Goal: Information Seeking & Learning: Check status

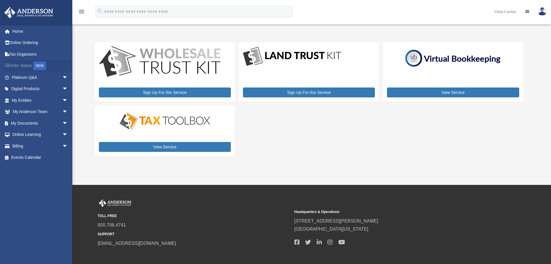
click at [32, 65] on link "Order Status NEW" at bounding box center [40, 66] width 73 height 12
click at [33, 78] on link "Platinum Q&A arrow_drop_down" at bounding box center [40, 77] width 73 height 12
click at [35, 78] on link "Platinum Q&A arrow_drop_down" at bounding box center [40, 77] width 73 height 12
click at [31, 78] on link "Platinum Q&A arrow_drop_down" at bounding box center [40, 77] width 73 height 12
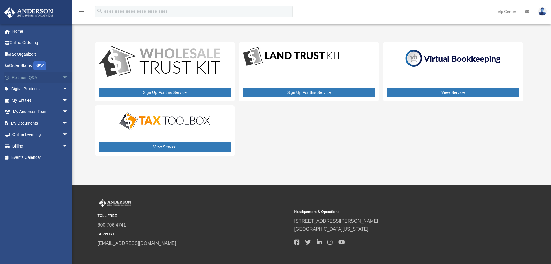
click at [62, 76] on span "arrow_drop_down" at bounding box center [68, 77] width 12 height 12
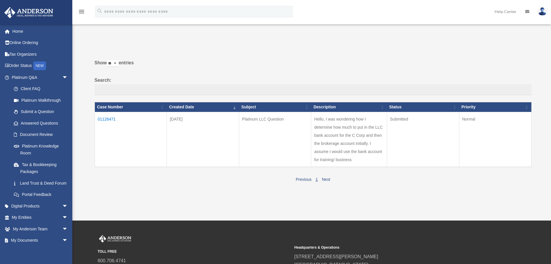
click at [400, 147] on td "Submitted" at bounding box center [423, 139] width 72 height 55
click at [476, 145] on td "Normal" at bounding box center [495, 139] width 72 height 55
click at [355, 154] on td "Hello, I was wondering how I determine how much to put in the LLC bank account …" at bounding box center [349, 139] width 76 height 55
drag, startPoint x: 328, startPoint y: 180, endPoint x: 378, endPoint y: 190, distance: 51.4
click at [328, 180] on link "Next" at bounding box center [326, 179] width 8 height 5
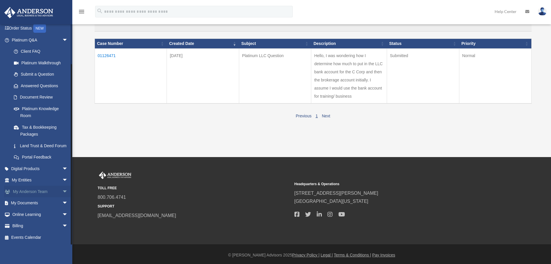
scroll to position [65, 0]
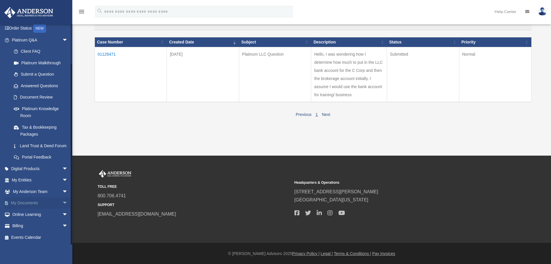
click at [35, 203] on link "My Documents arrow_drop_down" at bounding box center [40, 203] width 73 height 12
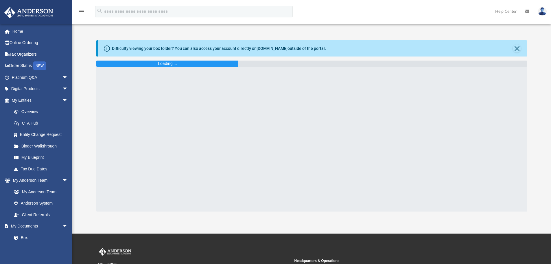
click at [193, 68] on div at bounding box center [311, 139] width 431 height 145
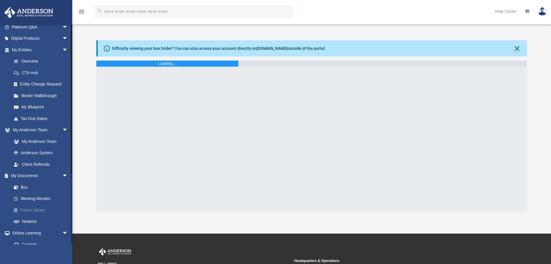
scroll to position [103, 0]
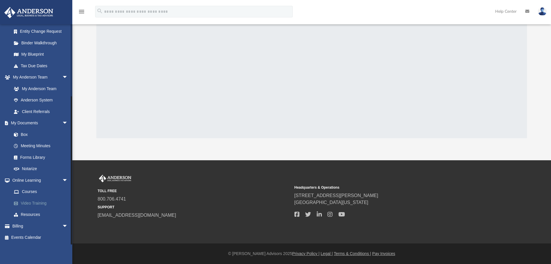
click at [32, 206] on link "Video Training" at bounding box center [42, 203] width 69 height 12
click at [34, 203] on link "Video Training" at bounding box center [42, 203] width 69 height 12
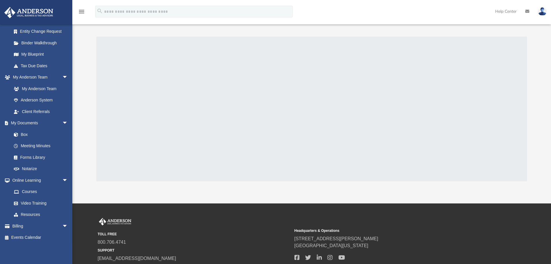
scroll to position [0, 0]
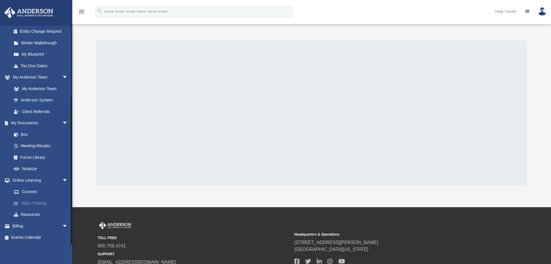
click at [35, 202] on link "Video Training" at bounding box center [42, 203] width 69 height 12
click at [30, 192] on link "Courses" at bounding box center [42, 192] width 69 height 12
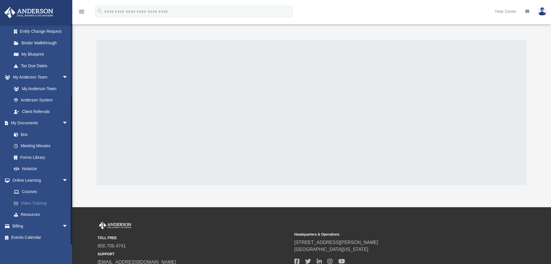
click at [32, 203] on link "Video Training" at bounding box center [42, 203] width 69 height 12
click at [29, 190] on link "Courses" at bounding box center [42, 192] width 69 height 12
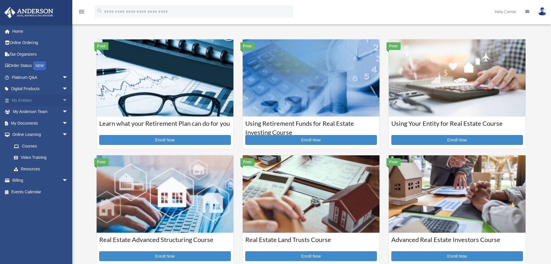
click at [32, 99] on link "My Entities arrow_drop_down" at bounding box center [40, 100] width 73 height 12
click at [62, 98] on span "arrow_drop_down" at bounding box center [68, 100] width 12 height 12
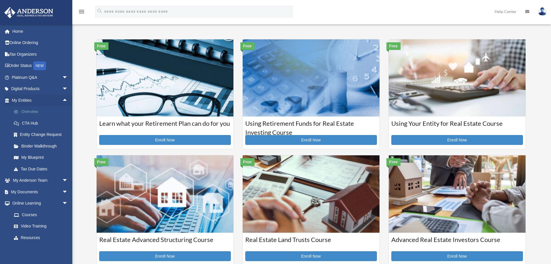
click at [32, 114] on link "Overview" at bounding box center [42, 112] width 69 height 12
click at [32, 111] on link "Overview" at bounding box center [42, 112] width 69 height 12
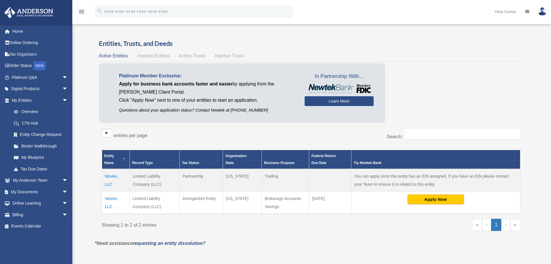
click at [366, 184] on td "You can apply once this entity has an EIN assigned. If you have an EIN please c…" at bounding box center [435, 180] width 169 height 23
click at [418, 188] on td "You can apply once this entity has an EIN assigned. If you have an EIN please c…" at bounding box center [435, 180] width 169 height 23
click at [336, 177] on td at bounding box center [330, 180] width 42 height 23
click at [272, 179] on td "Trading" at bounding box center [285, 180] width 47 height 23
click at [275, 206] on td "Brokerage Accounts Savings" at bounding box center [285, 202] width 47 height 23
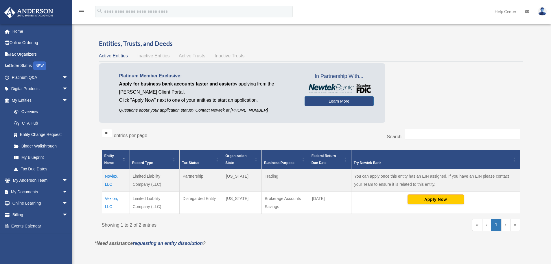
click at [291, 198] on td "Brokerage Accounts Savings" at bounding box center [285, 202] width 47 height 23
click at [255, 184] on td "Wyoming" at bounding box center [242, 180] width 39 height 23
click at [205, 185] on td "Partnership" at bounding box center [201, 180] width 43 height 23
click at [162, 181] on td "Limited Liability Company (LLC)" at bounding box center [155, 180] width 50 height 23
click at [438, 200] on button "Apply Now" at bounding box center [436, 199] width 56 height 10
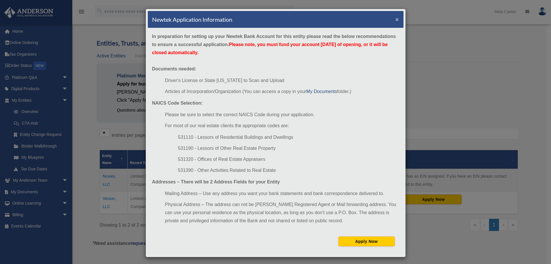
click at [396, 19] on button "×" at bounding box center [397, 19] width 4 height 6
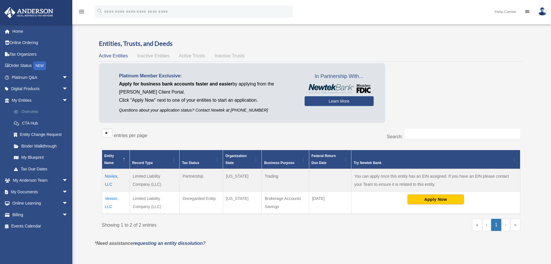
click at [34, 112] on link "Overview" at bounding box center [42, 112] width 69 height 12
click at [38, 121] on link "CTA Hub" at bounding box center [42, 123] width 69 height 12
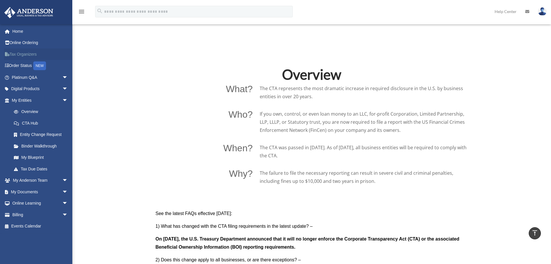
scroll to position [347, 0]
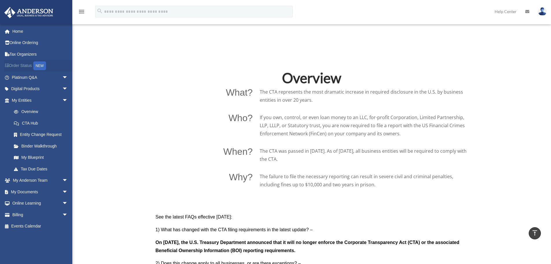
click at [21, 66] on link "Order Status NEW" at bounding box center [40, 66] width 73 height 12
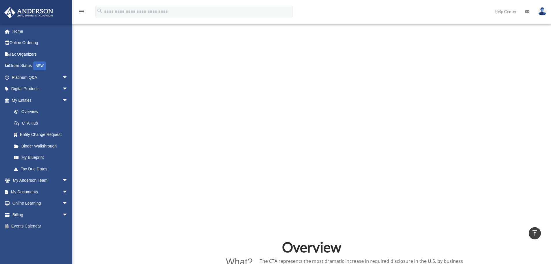
scroll to position [174, 0]
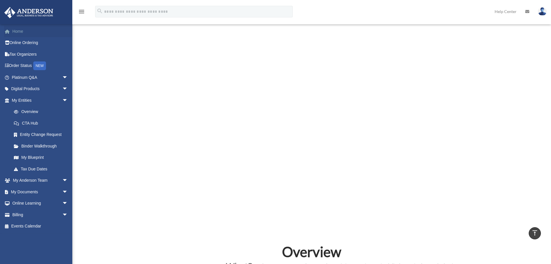
click at [15, 32] on link "Home" at bounding box center [40, 31] width 73 height 12
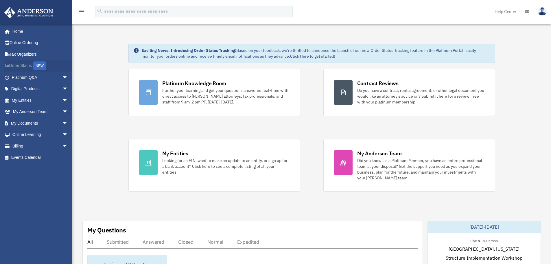
click at [25, 65] on link "Order Status NEW" at bounding box center [40, 66] width 73 height 12
click at [55, 82] on link "Platinum Q&A arrow_drop_down" at bounding box center [40, 77] width 73 height 12
click at [62, 78] on span "arrow_drop_down" at bounding box center [68, 77] width 12 height 12
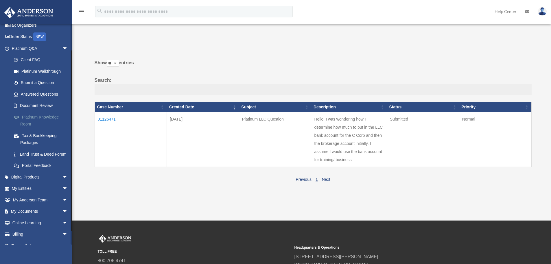
scroll to position [44, 0]
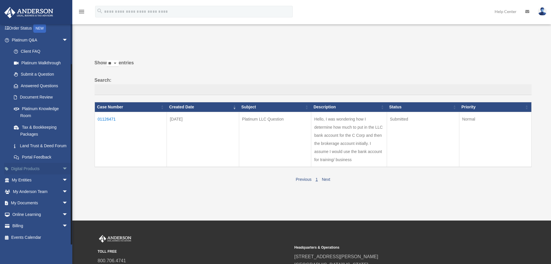
click at [43, 166] on link "Digital Products arrow_drop_down" at bounding box center [40, 169] width 73 height 12
click at [46, 181] on link "My Entities arrow_drop_down" at bounding box center [40, 180] width 73 height 12
click at [62, 180] on span "arrow_drop_down" at bounding box center [68, 180] width 12 height 12
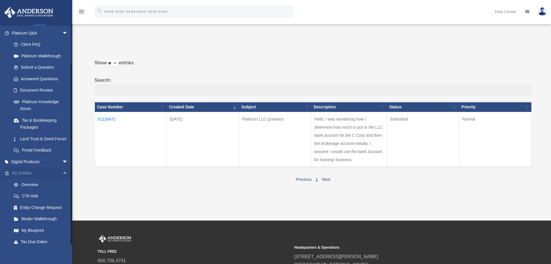
scroll to position [102, 0]
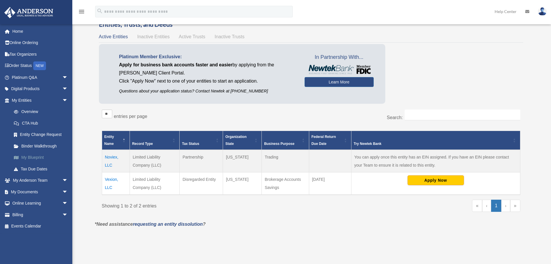
scroll to position [29, 0]
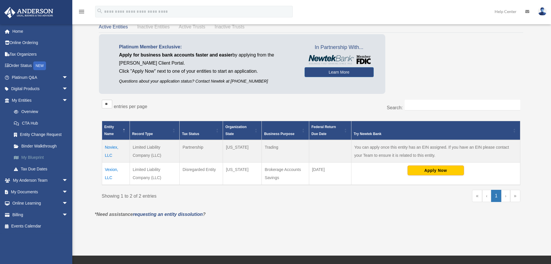
click at [36, 155] on link "My Blueprint" at bounding box center [42, 158] width 69 height 12
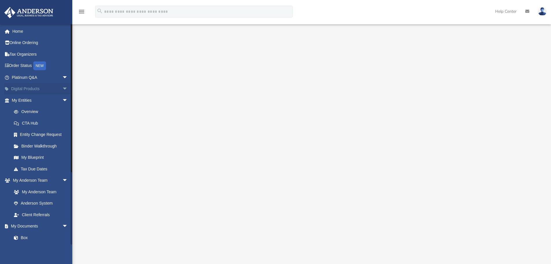
click at [31, 91] on link "Digital Products arrow_drop_down" at bounding box center [40, 89] width 73 height 12
click at [36, 89] on link "Digital Products arrow_drop_down" at bounding box center [40, 89] width 73 height 12
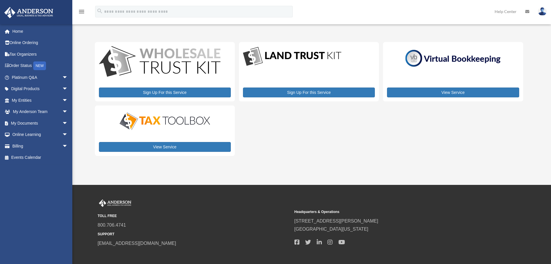
click at [14, 25] on div "Home Online Ordering Tax Organizers Order Status NEW Platinum Q&A arrow_drop_do…" at bounding box center [38, 94] width 77 height 140
click at [14, 28] on link "Home" at bounding box center [40, 31] width 73 height 12
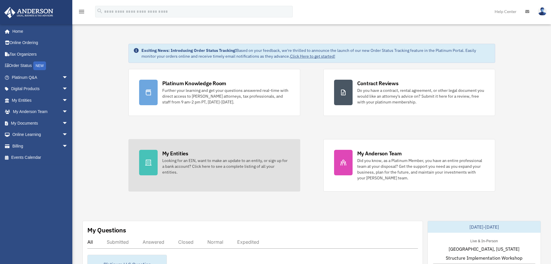
click at [202, 166] on div "Looking for an EIN, want to make an update to an entity, or sign up for a bank …" at bounding box center [225, 165] width 127 height 17
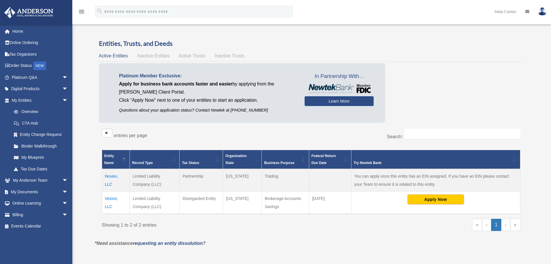
click at [108, 176] on td "Noviex, LLC" at bounding box center [116, 180] width 28 height 23
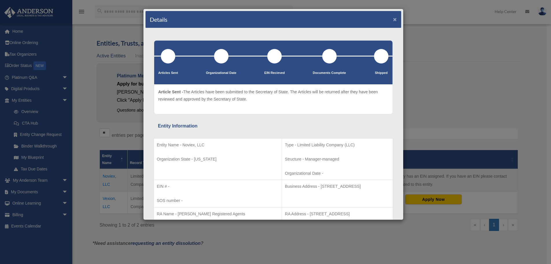
click at [393, 18] on button "×" at bounding box center [395, 19] width 4 height 6
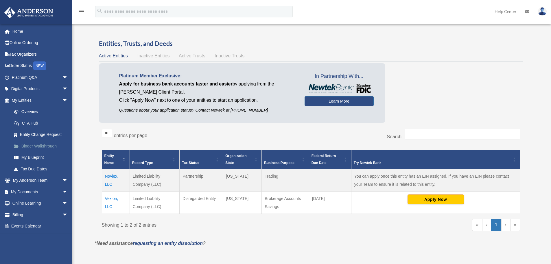
click at [40, 146] on link "Binder Walkthrough" at bounding box center [42, 146] width 69 height 12
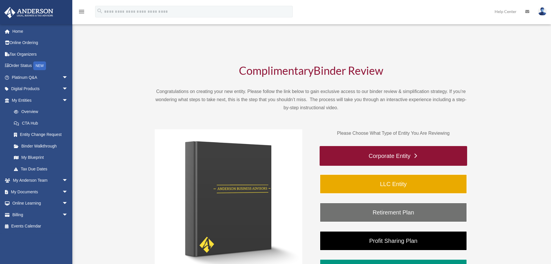
click at [412, 158] on link "Corporate Entity" at bounding box center [394, 156] width 148 height 20
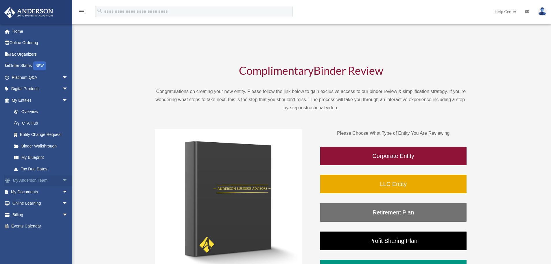
click at [41, 181] on link "My Anderson Team arrow_drop_down" at bounding box center [40, 180] width 73 height 12
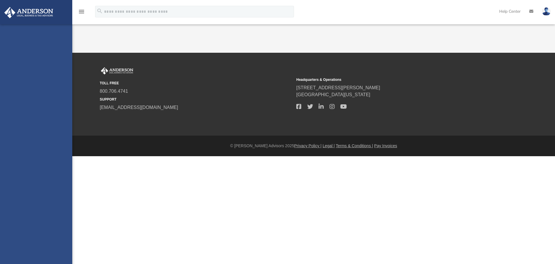
click at [49, 180] on div "shaferm2@gmail.com Sign Out shaferm2@gmail.com Home Online Ordering Tax Organiz…" at bounding box center [36, 156] width 72 height 264
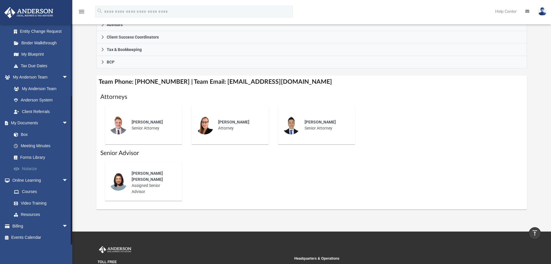
scroll to position [174, 0]
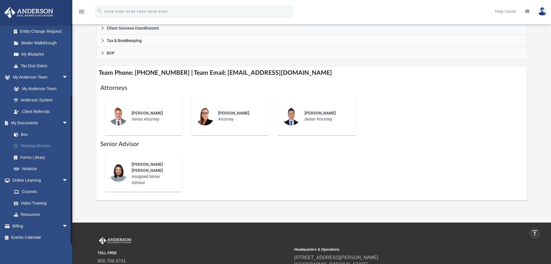
click at [27, 142] on link "Meeting Minutes" at bounding box center [42, 146] width 69 height 12
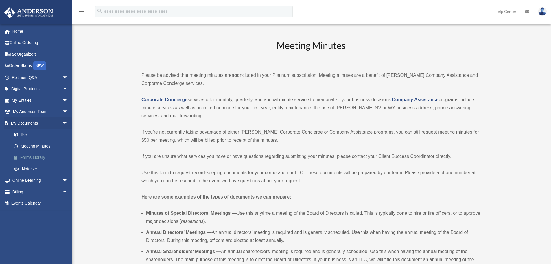
click at [36, 156] on link "Forms Library" at bounding box center [42, 158] width 69 height 12
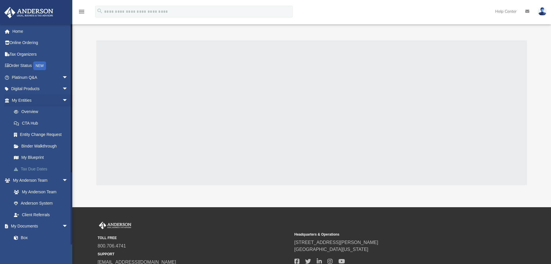
click at [30, 170] on link "Tax Due Dates" at bounding box center [42, 169] width 69 height 12
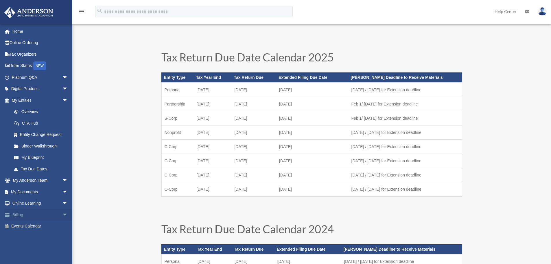
click at [24, 216] on link "Billing arrow_drop_down" at bounding box center [40, 215] width 73 height 12
click at [62, 214] on span "arrow_drop_down" at bounding box center [68, 215] width 12 height 12
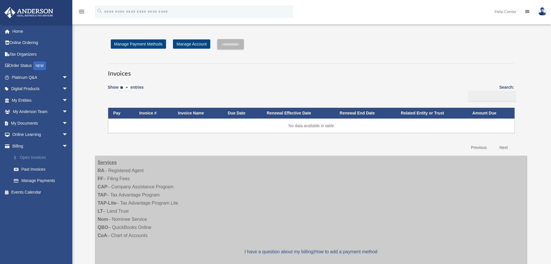
click at [37, 155] on link "$ Open Invoices" at bounding box center [42, 158] width 69 height 12
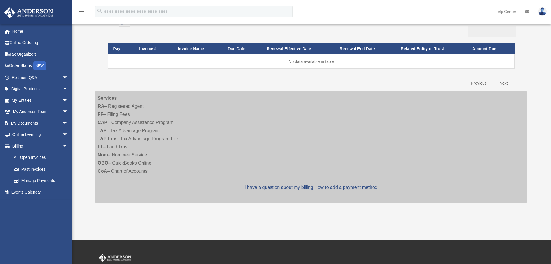
scroll to position [29, 0]
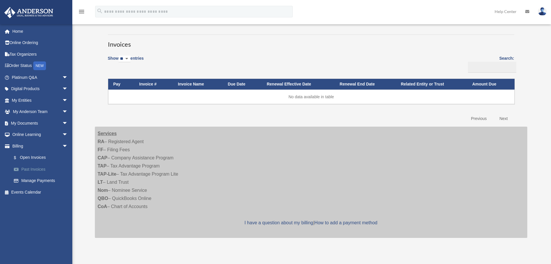
click at [32, 169] on link "Past Invoices" at bounding box center [42, 169] width 69 height 12
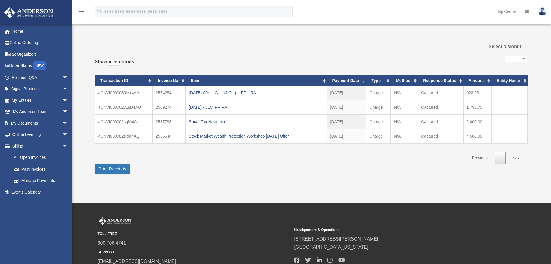
select select
click at [225, 92] on div "2025.08.25 WY LLC + NJ Corp - FF + RA" at bounding box center [256, 93] width 135 height 8
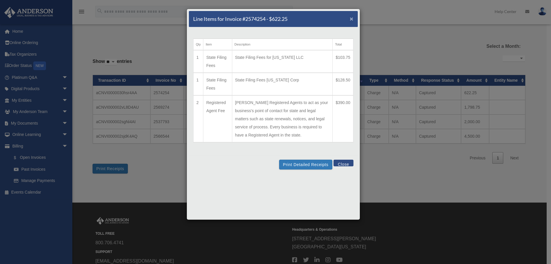
click at [352, 19] on span "×" at bounding box center [352, 18] width 4 height 7
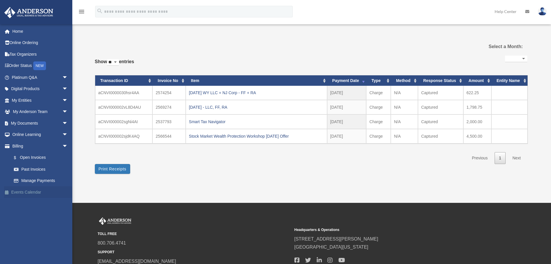
click at [33, 189] on link "Events Calendar" at bounding box center [40, 192] width 73 height 12
click at [25, 187] on link "Events Calendar" at bounding box center [40, 192] width 73 height 12
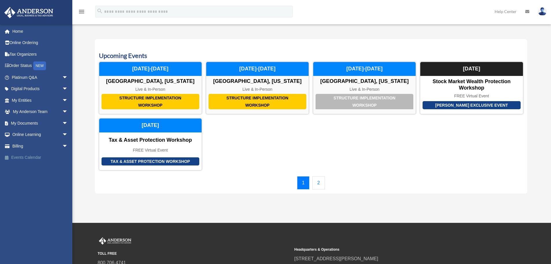
click at [19, 158] on link "Events Calendar" at bounding box center [40, 158] width 73 height 12
click at [319, 184] on link "2" at bounding box center [318, 182] width 12 height 13
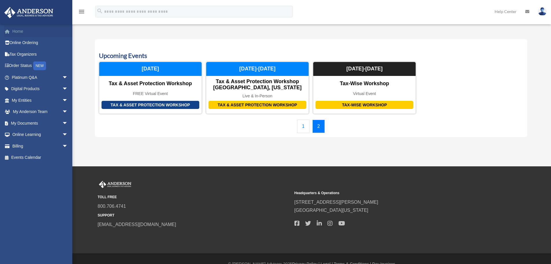
click at [21, 31] on link "Home" at bounding box center [40, 31] width 73 height 12
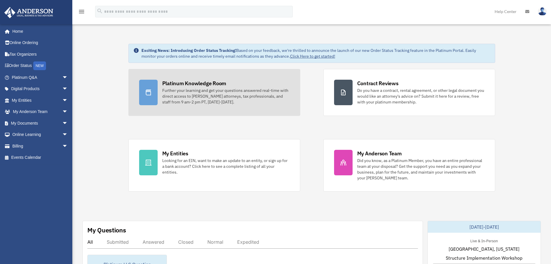
click at [235, 103] on div "Further your learning and get your questions answered real-time with direct acc…" at bounding box center [225, 95] width 127 height 17
click at [218, 102] on div "Further your learning and get your questions answered real-time with direct acc…" at bounding box center [225, 95] width 127 height 17
click at [227, 95] on div "Further your learning and get your questions answered real-time with direct acc…" at bounding box center [225, 95] width 127 height 17
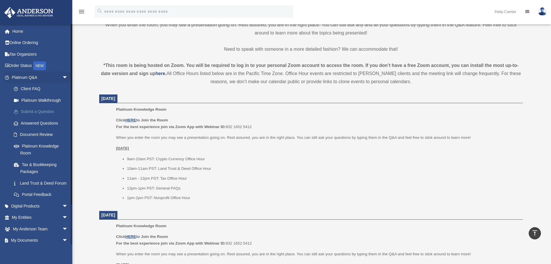
scroll to position [145, 0]
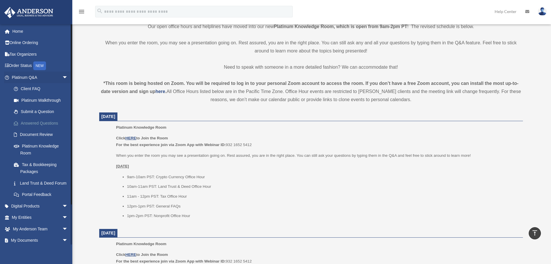
click at [40, 124] on link "Answered Questions" at bounding box center [42, 123] width 69 height 12
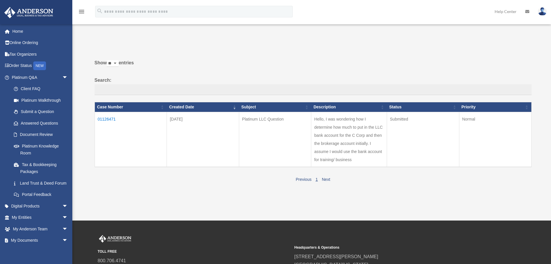
click at [443, 141] on td "Submitted" at bounding box center [423, 139] width 72 height 55
click at [211, 125] on td "[DATE]" at bounding box center [203, 139] width 72 height 55
click at [119, 127] on td "01126471" at bounding box center [131, 139] width 72 height 55
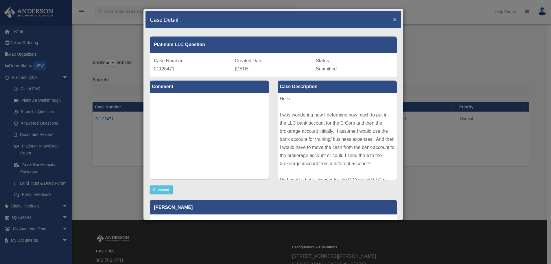
click at [393, 19] on span "×" at bounding box center [395, 19] width 4 height 7
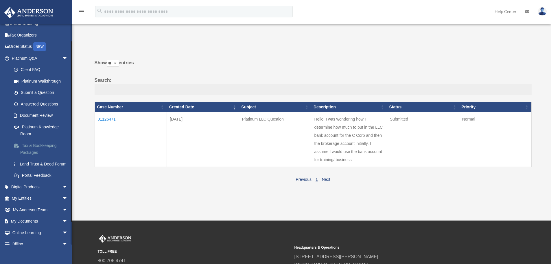
scroll to position [29, 0]
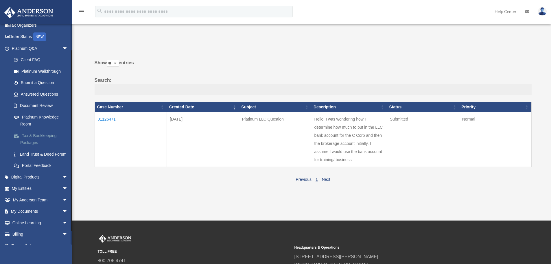
click at [35, 141] on link "Tax & Bookkeeping Packages" at bounding box center [42, 139] width 69 height 19
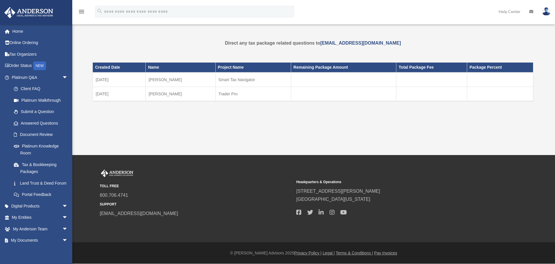
click at [157, 95] on td "[PERSON_NAME]" at bounding box center [181, 94] width 70 height 14
click at [116, 91] on td "[DATE]" at bounding box center [119, 94] width 53 height 14
click at [154, 93] on td "[PERSON_NAME]" at bounding box center [181, 94] width 70 height 14
click at [226, 99] on td "Trader Pro" at bounding box center [254, 94] width 76 height 14
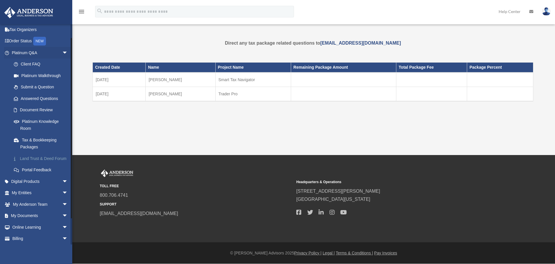
scroll to position [15, 0]
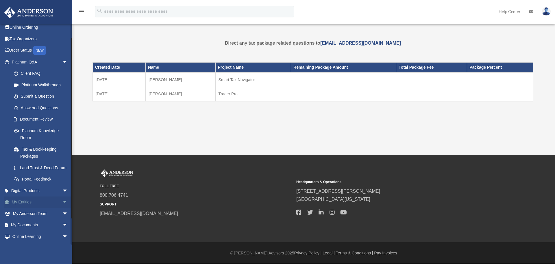
click at [44, 208] on link "My Entities arrow_drop_down" at bounding box center [40, 202] width 73 height 12
click at [62, 208] on span "arrow_drop_down" at bounding box center [68, 202] width 12 height 12
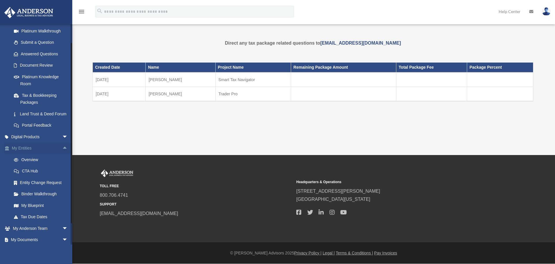
scroll to position [73, 0]
